Goal: Communication & Community: Participate in discussion

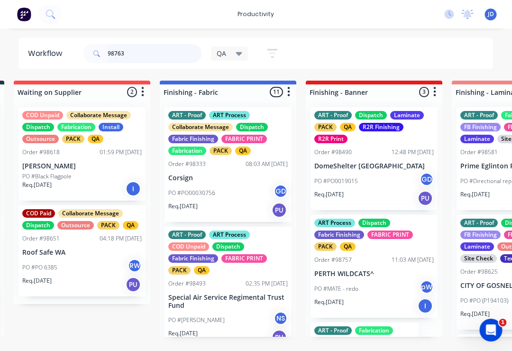
click at [148, 56] on input "98763" at bounding box center [155, 53] width 94 height 19
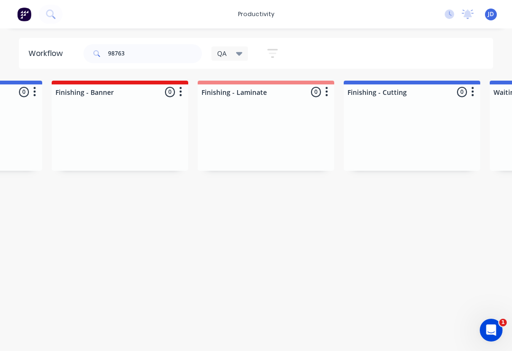
scroll to position [0, 418]
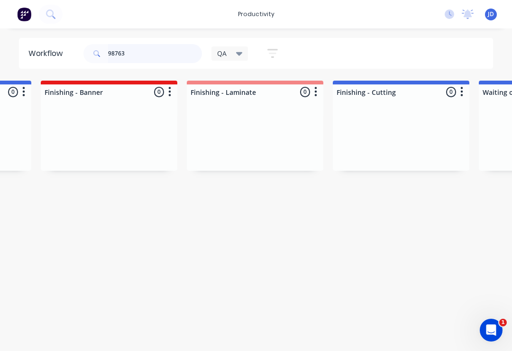
click at [138, 54] on input "98763" at bounding box center [155, 53] width 94 height 19
type input "98763"
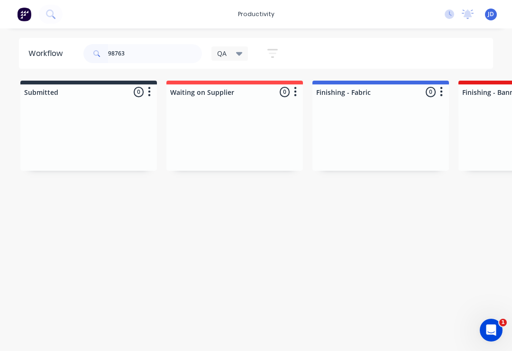
click at [156, 128] on div at bounding box center [88, 135] width 137 height 71
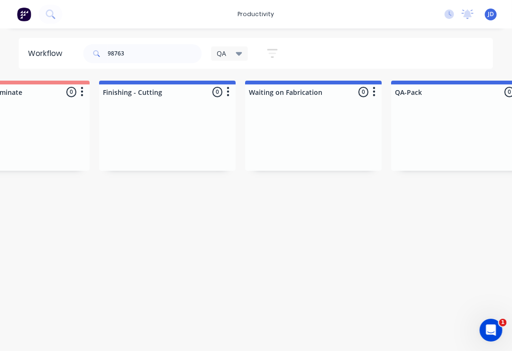
scroll to position [0, 652]
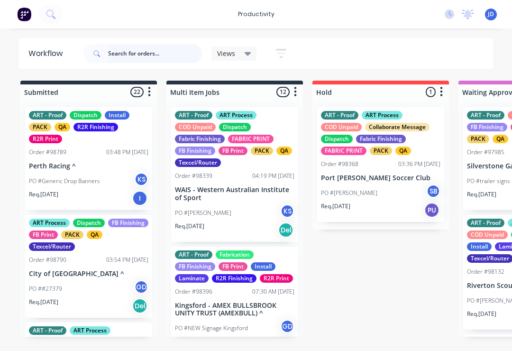
click at [138, 56] on input "text" at bounding box center [155, 53] width 94 height 19
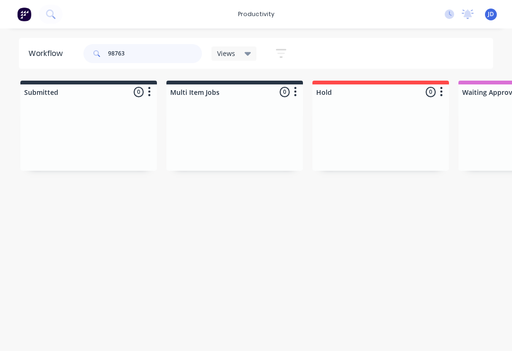
type input "98763"
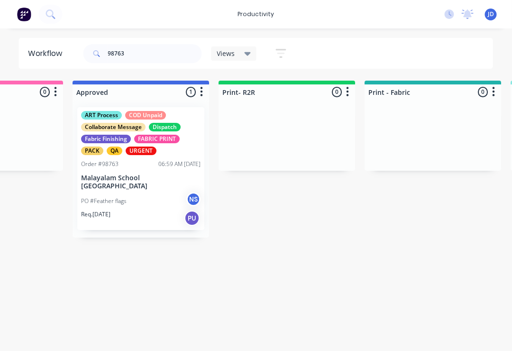
scroll to position [0, 970]
click at [140, 158] on div "ART Process COD Unpaid Collaborate Message Dispatch Fabric Finishing FABRIC PRI…" at bounding box center [140, 168] width 127 height 123
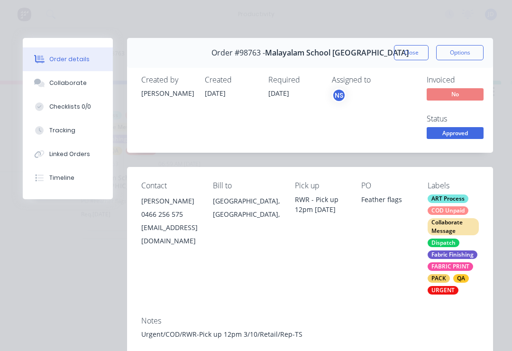
click at [72, 87] on div "Collaborate" at bounding box center [67, 83] width 37 height 9
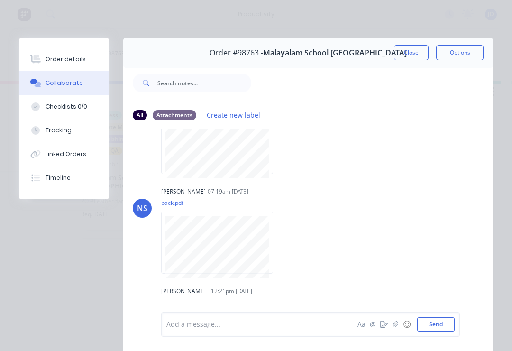
scroll to position [57, 0]
click at [394, 328] on icon "button" at bounding box center [395, 324] width 6 height 7
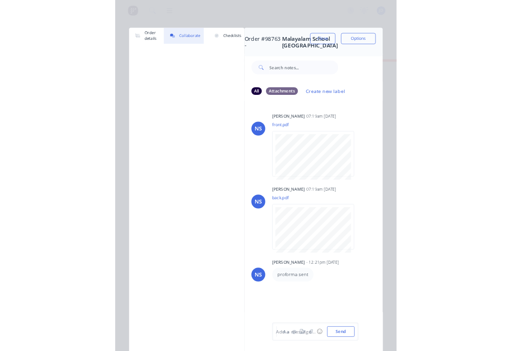
scroll to position [0, 970]
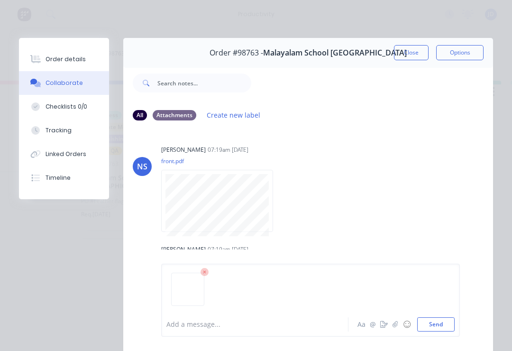
click at [453, 320] on button "Send" at bounding box center [435, 324] width 37 height 14
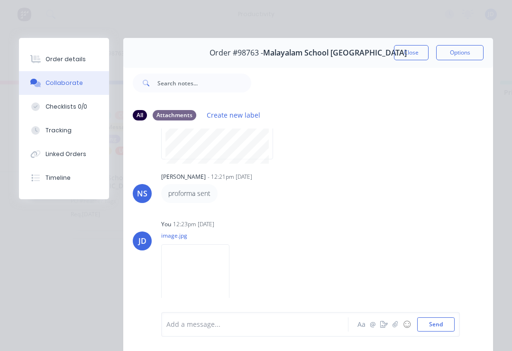
scroll to position [173, 0]
click at [399, 328] on button "button" at bounding box center [395, 324] width 11 height 11
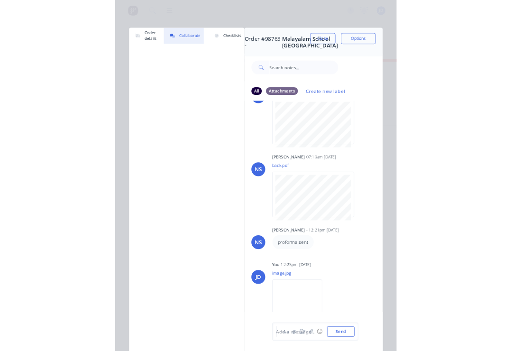
scroll to position [0, 980]
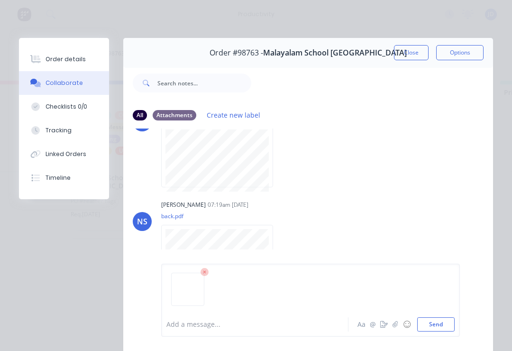
click at [451, 325] on button "Send" at bounding box center [435, 324] width 37 height 14
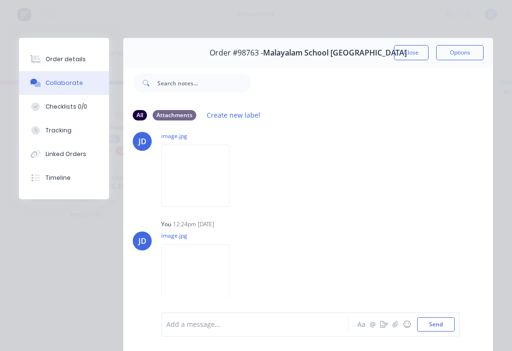
scroll to position [276, 0]
click at [420, 54] on button "Close" at bounding box center [411, 52] width 35 height 15
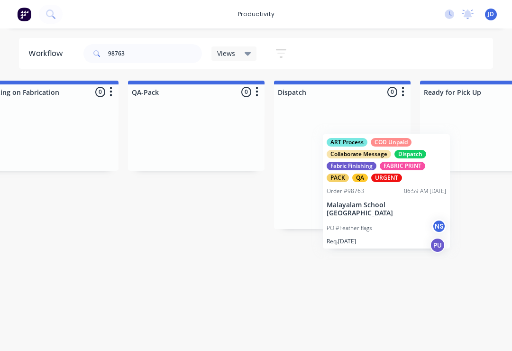
scroll to position [0, 2376]
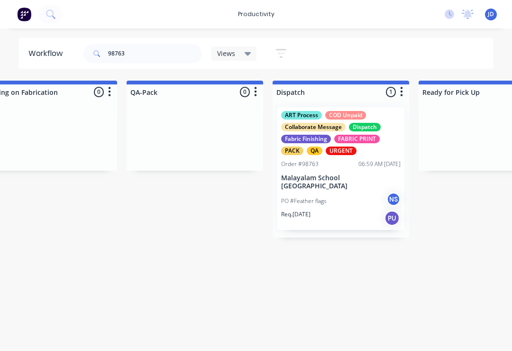
click at [337, 174] on p "Malayalam School [GEOGRAPHIC_DATA]" at bounding box center [340, 182] width 119 height 16
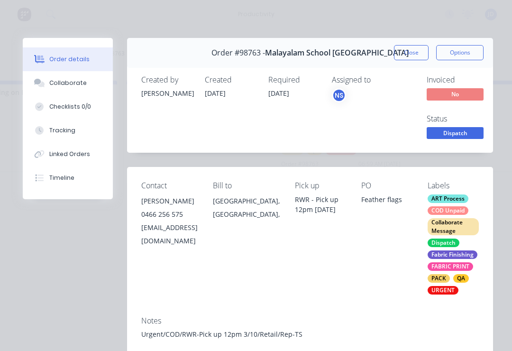
click at [77, 89] on button "Collaborate" at bounding box center [68, 83] width 90 height 24
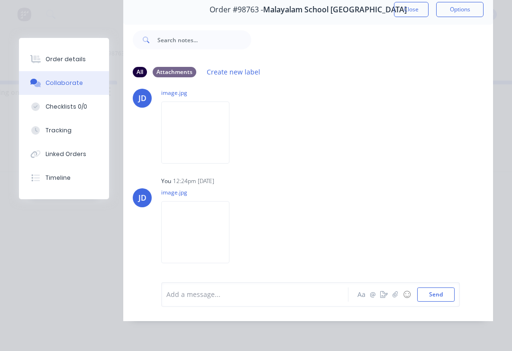
scroll to position [57, 0]
click at [188, 299] on div at bounding box center [257, 294] width 181 height 10
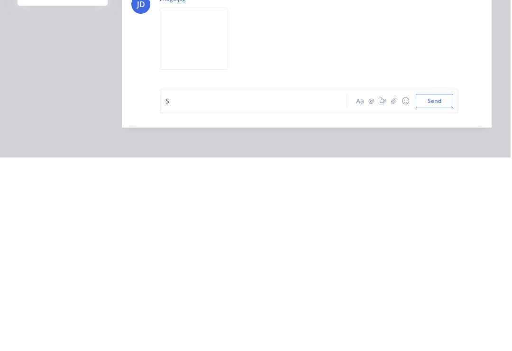
scroll to position [0, 2377]
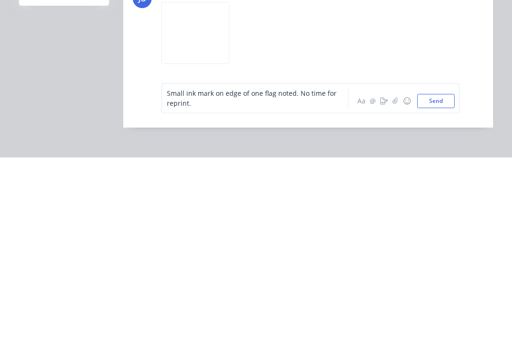
click at [437, 287] on button "Send" at bounding box center [435, 294] width 37 height 14
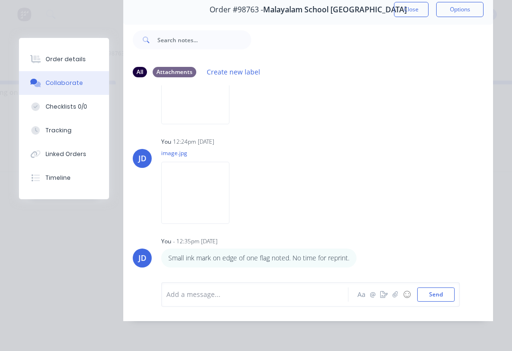
scroll to position [2, 0]
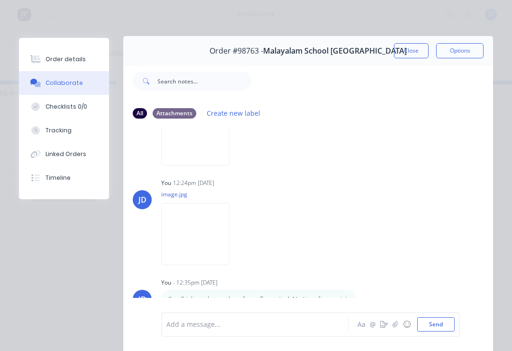
click at [412, 47] on button "Close" at bounding box center [411, 50] width 35 height 15
